Goal: Navigation & Orientation: Find specific page/section

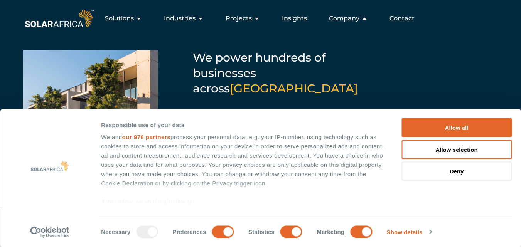
click at [366, 18] on icon "Menu" at bounding box center [364, 18] width 6 height 6
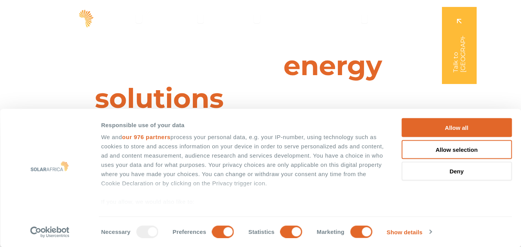
click at [366, 18] on icon "Menu" at bounding box center [364, 18] width 6 height 6
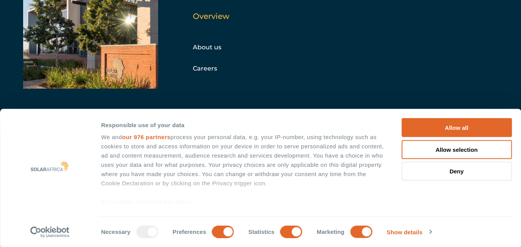
scroll to position [64, 0]
click at [213, 44] on link "About us" at bounding box center [207, 47] width 29 height 7
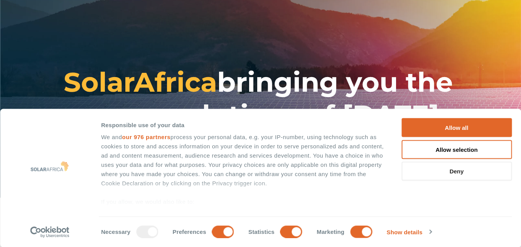
click at [457, 171] on button "Deny" at bounding box center [456, 171] width 110 height 19
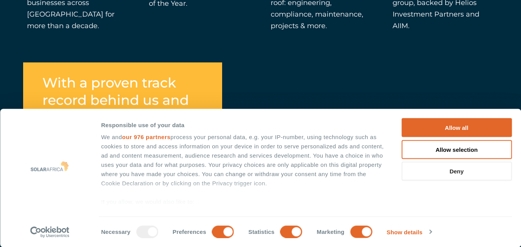
click at [460, 169] on button "Deny" at bounding box center [456, 171] width 110 height 19
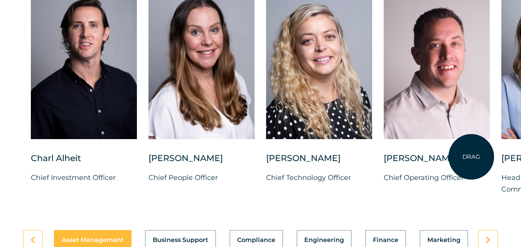
scroll to position [1991, 0]
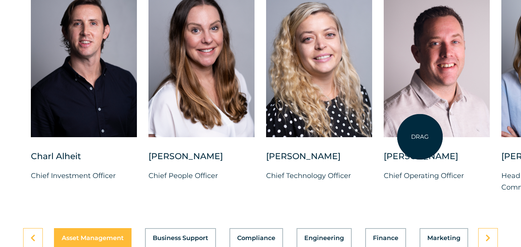
drag, startPoint x: 481, startPoint y: 135, endPoint x: 396, endPoint y: 135, distance: 84.8
click at [396, 135] on div at bounding box center [436, 60] width 106 height 153
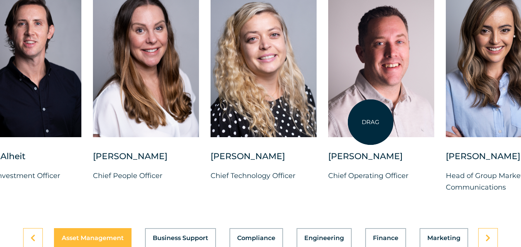
drag, startPoint x: 426, startPoint y: 127, endPoint x: 367, endPoint y: 122, distance: 59.1
click at [367, 122] on div at bounding box center [381, 60] width 106 height 153
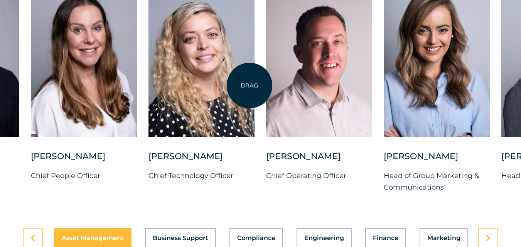
drag, startPoint x: 338, startPoint y: 82, endPoint x: 248, endPoint y: 83, distance: 90.2
click at [248, 83] on div "Charl Alheit Chief Investment Officer Candice Seggie Chief People Officer Suné …" at bounding box center [383, 95] width 1002 height 222
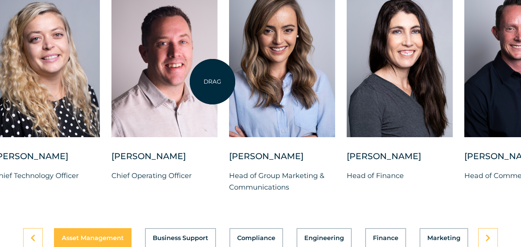
drag, startPoint x: 367, startPoint y: 83, endPoint x: 211, endPoint y: 81, distance: 155.7
click at [211, 81] on div at bounding box center [164, 60] width 106 height 153
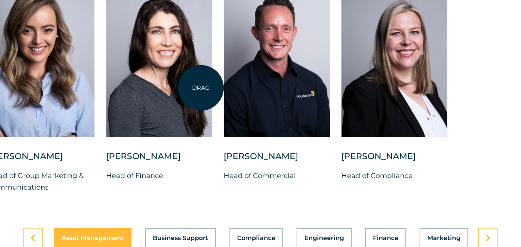
drag, startPoint x: 412, startPoint y: 98, endPoint x: 201, endPoint y: 88, distance: 211.8
click at [201, 88] on div at bounding box center [159, 60] width 106 height 153
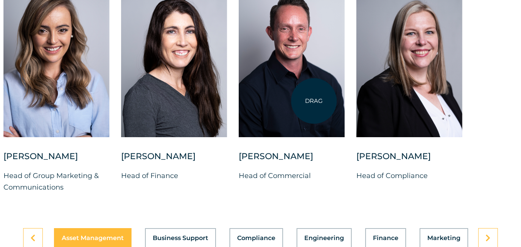
drag, startPoint x: 451, startPoint y: 92, endPoint x: 314, endPoint y: 101, distance: 137.4
click at [314, 101] on div "Charl Alheit Chief Investment Officer Candice Seggie Chief People Officer Suné …" at bounding box center [4, 95] width 1002 height 222
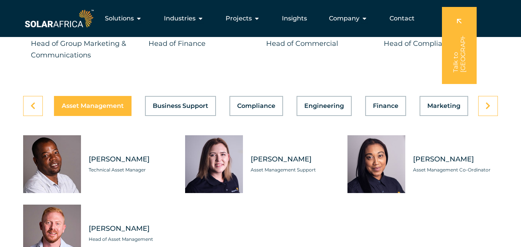
scroll to position [2122, 0]
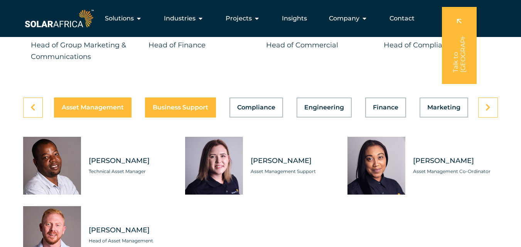
click at [168, 111] on span "Business Support" at bounding box center [180, 107] width 55 height 6
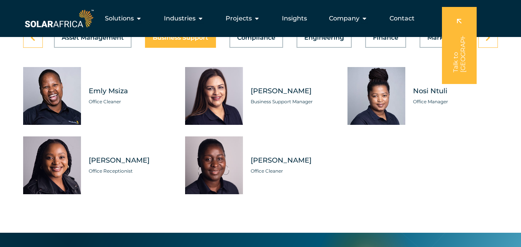
scroll to position [2162, 0]
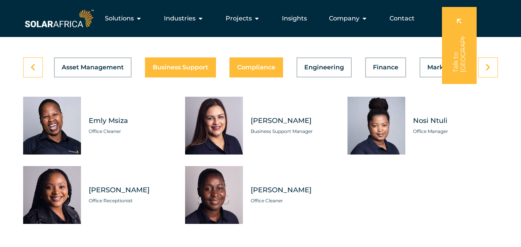
click at [262, 77] on button "Compliance" at bounding box center [256, 67] width 54 height 20
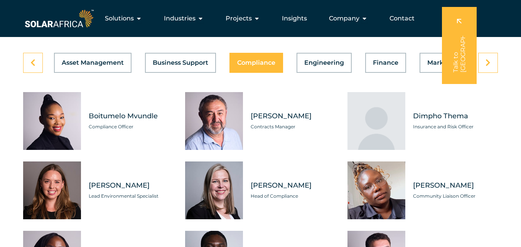
scroll to position [2161, 0]
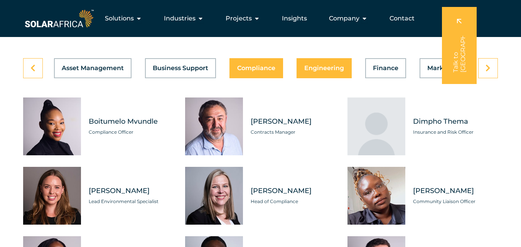
click at [315, 78] on button "Engineering" at bounding box center [323, 68] width 55 height 20
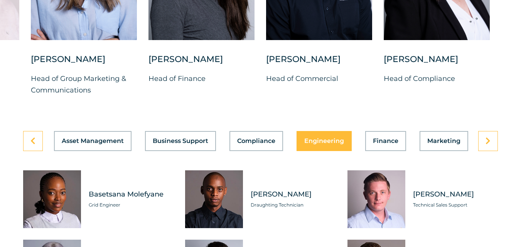
scroll to position [2090, 0]
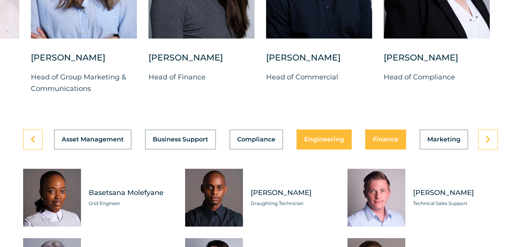
click at [390, 143] on span "Finance" at bounding box center [385, 139] width 25 height 6
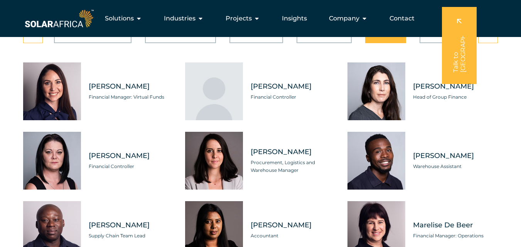
scroll to position [2145, 0]
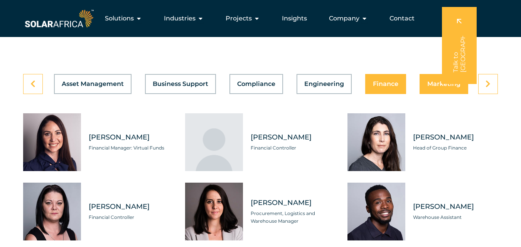
click at [453, 87] on span "Marketing" at bounding box center [443, 84] width 33 height 6
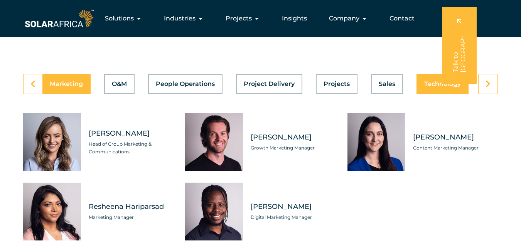
click at [441, 94] on button "Technology" at bounding box center [442, 84] width 52 height 20
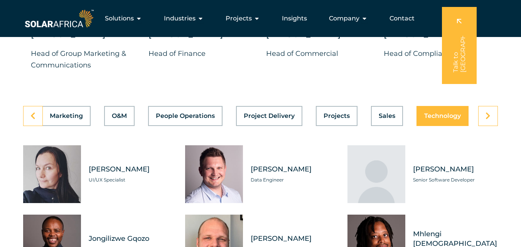
scroll to position [2112, 0]
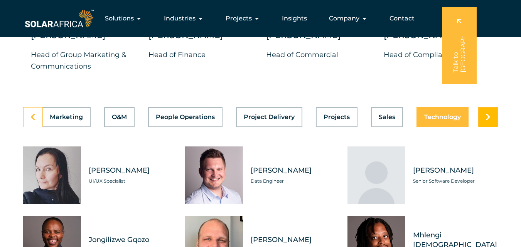
click at [491, 127] on link at bounding box center [488, 117] width 20 height 20
click at [38, 127] on link at bounding box center [33, 117] width 20 height 20
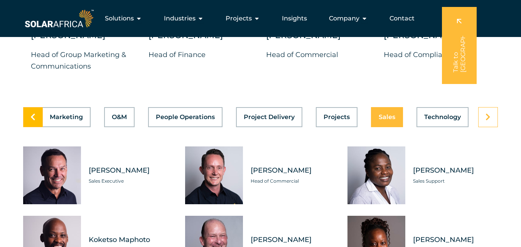
click at [38, 127] on link at bounding box center [33, 117] width 20 height 20
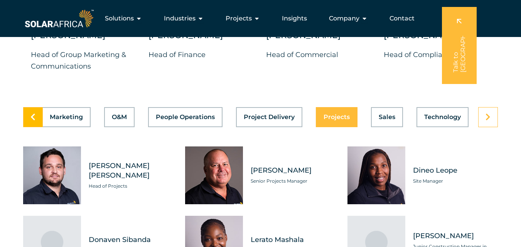
scroll to position [0, 377]
click at [373, 127] on button "Sales" at bounding box center [387, 117] width 32 height 20
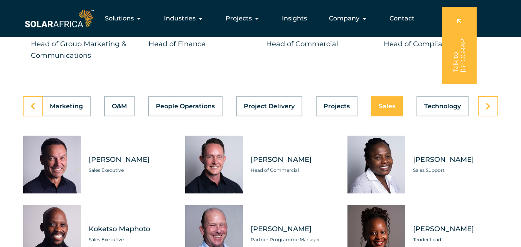
scroll to position [2122, 0]
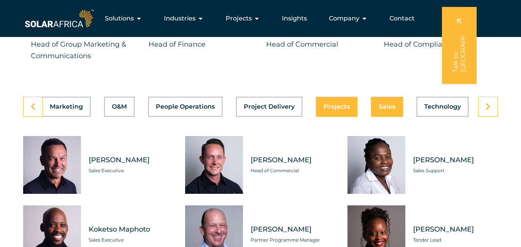
click at [332, 116] on button "Projects" at bounding box center [337, 107] width 42 height 20
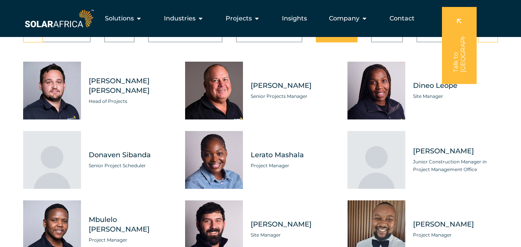
scroll to position [2180, 0]
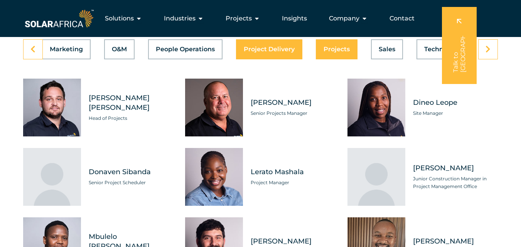
click at [282, 59] on button "Project Delivery" at bounding box center [269, 49] width 66 height 20
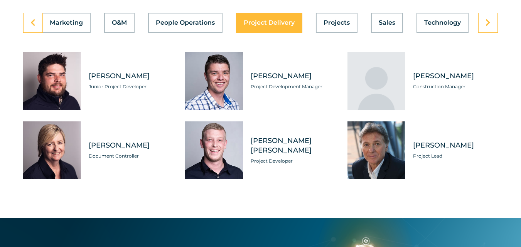
scroll to position [2207, 0]
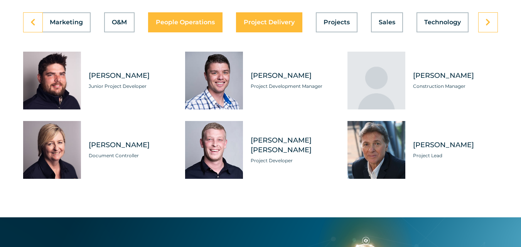
click at [195, 32] on button "People Operations" at bounding box center [185, 22] width 74 height 20
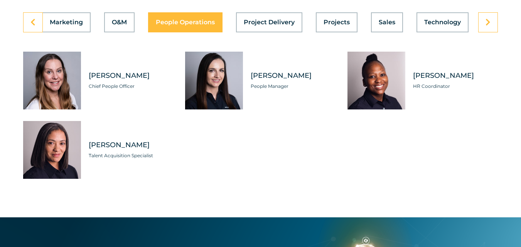
scroll to position [0, 377]
click at [120, 32] on button "O&M" at bounding box center [119, 22] width 30 height 20
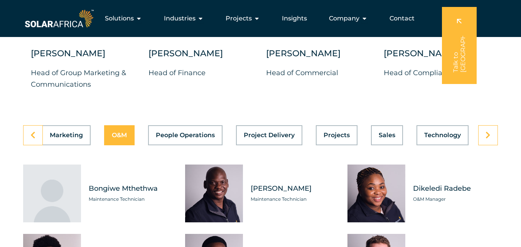
scroll to position [2093, 0]
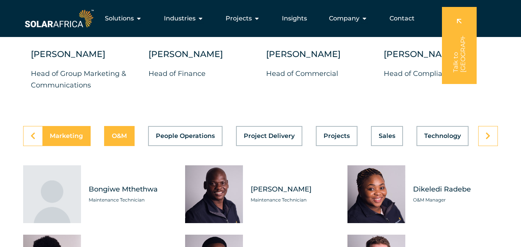
click at [68, 139] on span "Marketing" at bounding box center [66, 136] width 33 height 6
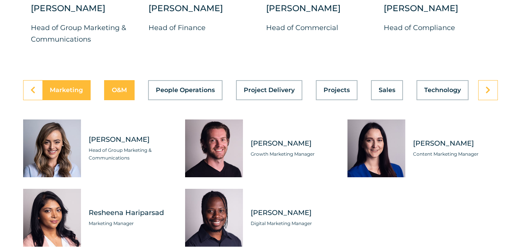
scroll to position [2184, 0]
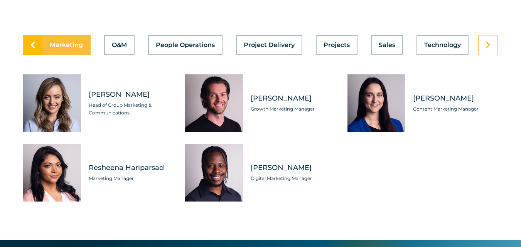
click at [27, 55] on link at bounding box center [33, 45] width 20 height 20
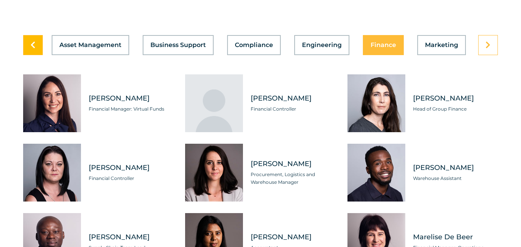
scroll to position [0, 0]
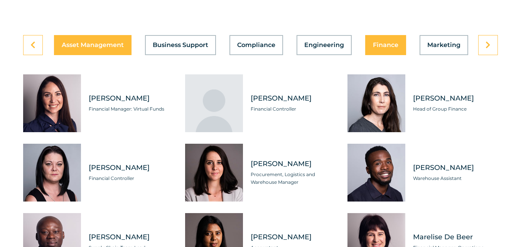
click at [94, 48] on span "Asset Management" at bounding box center [93, 45] width 62 height 6
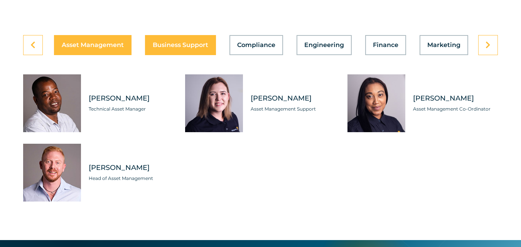
click at [178, 55] on button "Business Support" at bounding box center [180, 45] width 71 height 20
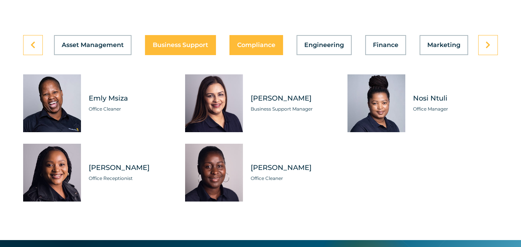
click at [249, 55] on button "Compliance" at bounding box center [256, 45] width 54 height 20
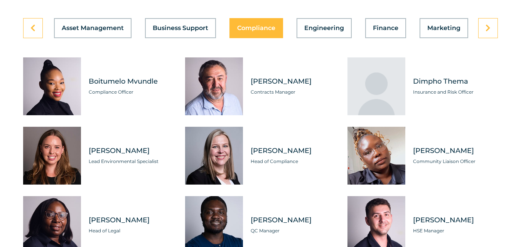
scroll to position [2207, 0]
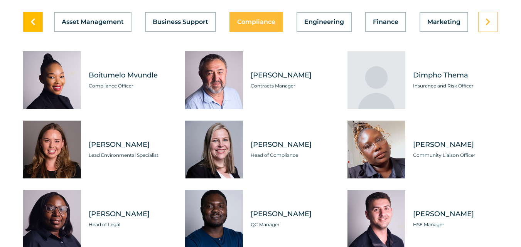
click at [33, 32] on link at bounding box center [33, 22] width 20 height 20
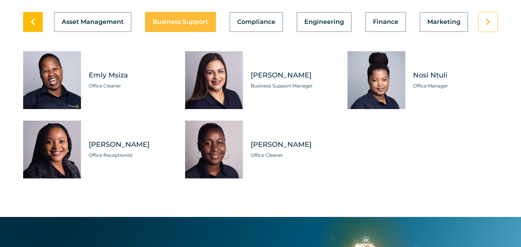
click at [33, 32] on link at bounding box center [33, 22] width 20 height 20
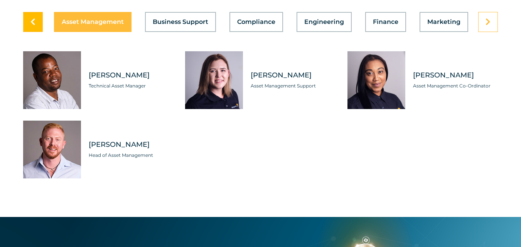
click at [33, 32] on link at bounding box center [33, 22] width 20 height 20
click at [493, 32] on link at bounding box center [488, 22] width 20 height 20
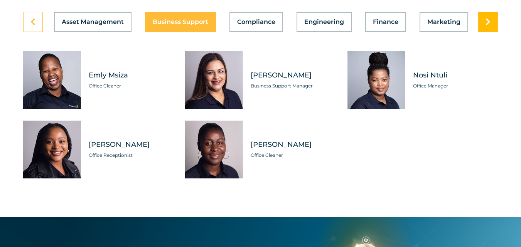
click at [493, 32] on link at bounding box center [488, 22] width 20 height 20
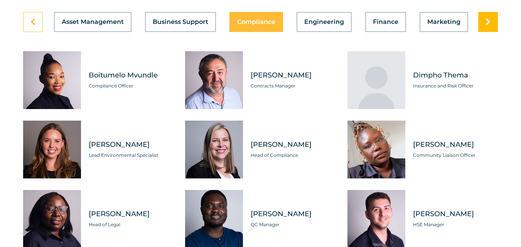
click at [493, 32] on link at bounding box center [488, 22] width 20 height 20
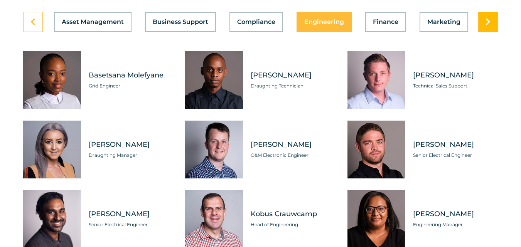
click at [493, 32] on link at bounding box center [488, 22] width 20 height 20
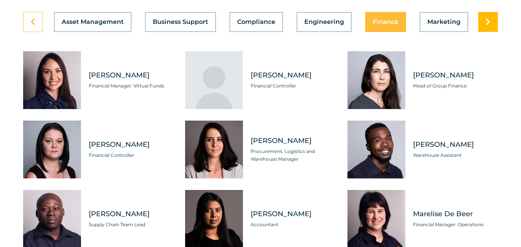
click at [493, 32] on link at bounding box center [488, 22] width 20 height 20
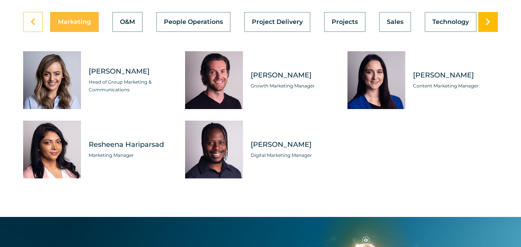
scroll to position [0, 377]
